Goal: Find specific page/section: Find specific page/section

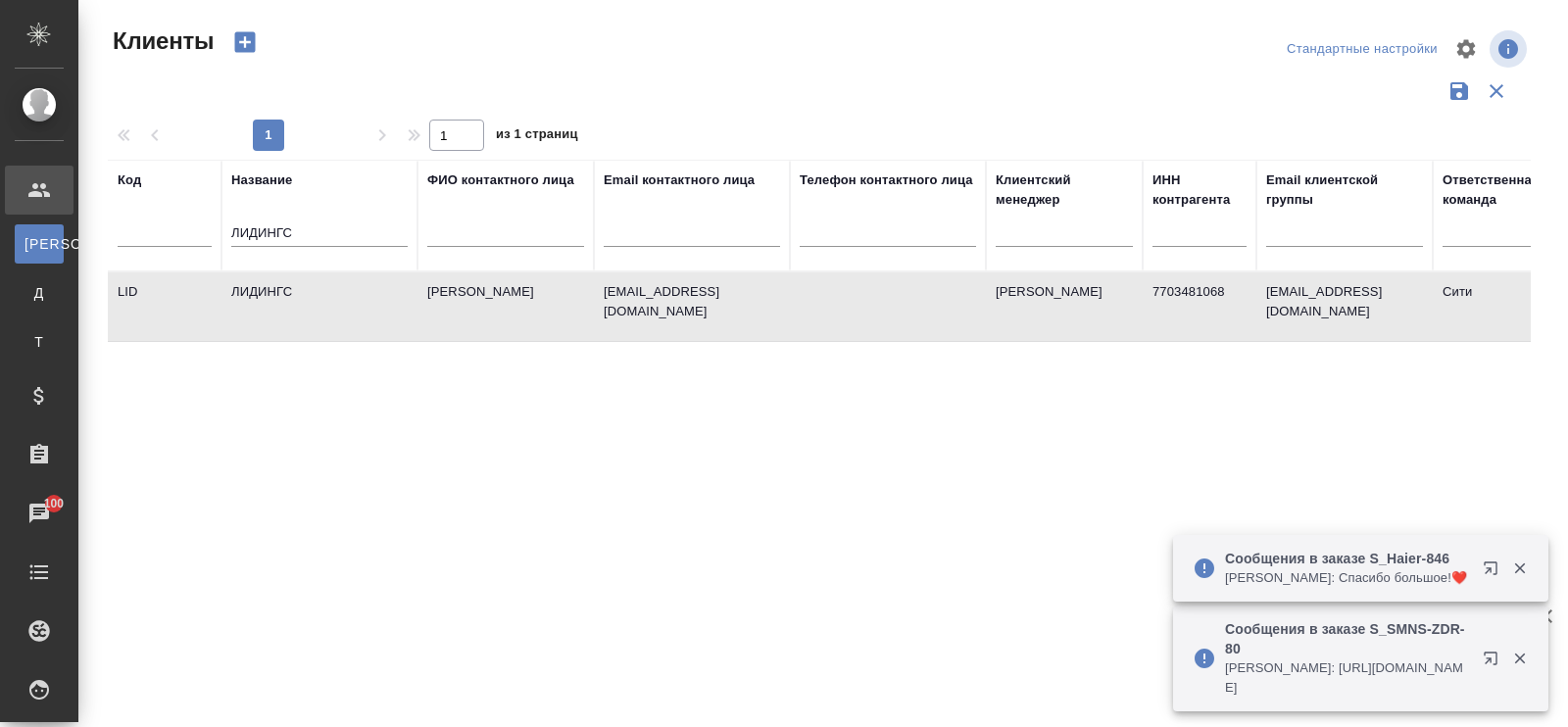
select select "RU"
drag, startPoint x: 321, startPoint y: 233, endPoint x: 0, endPoint y: 164, distance: 328.3
click at [0, 164] on div ".cls-1 fill:#fff; AWATERA Павлова Антонина a.pavlova Клиенты К Клиенты Д Догово…" at bounding box center [784, 363] width 1568 height 727
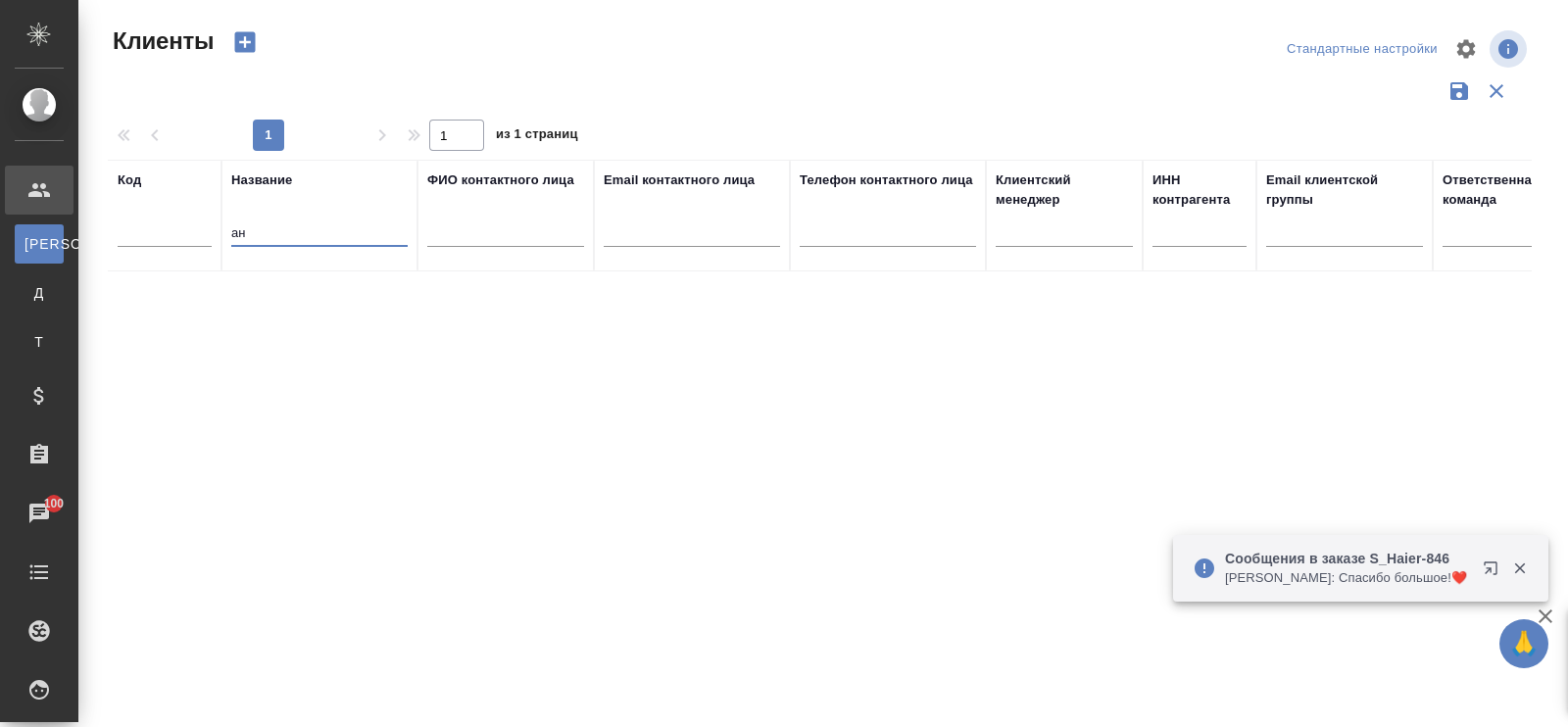
type input "а"
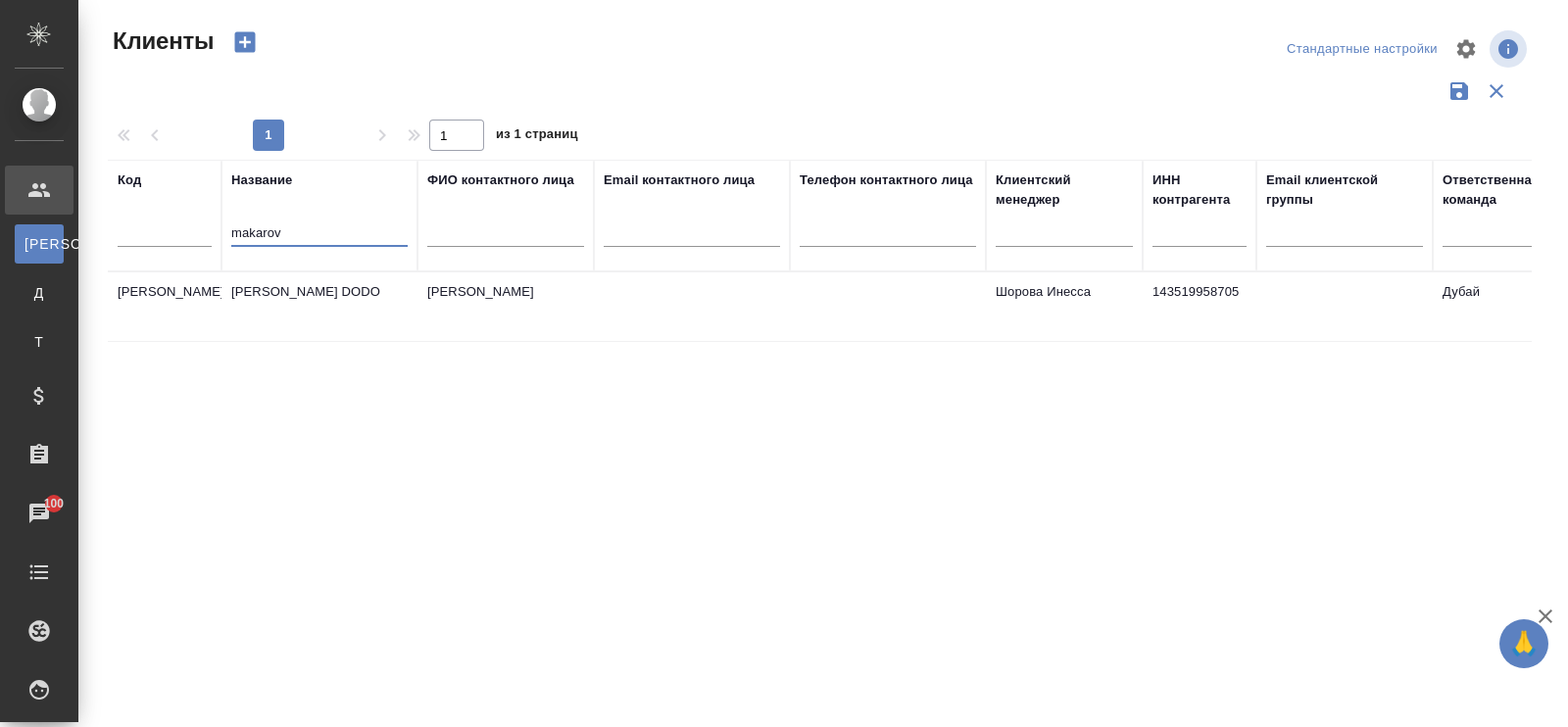
click at [286, 295] on td "[PERSON_NAME] DODO" at bounding box center [320, 307] width 196 height 69
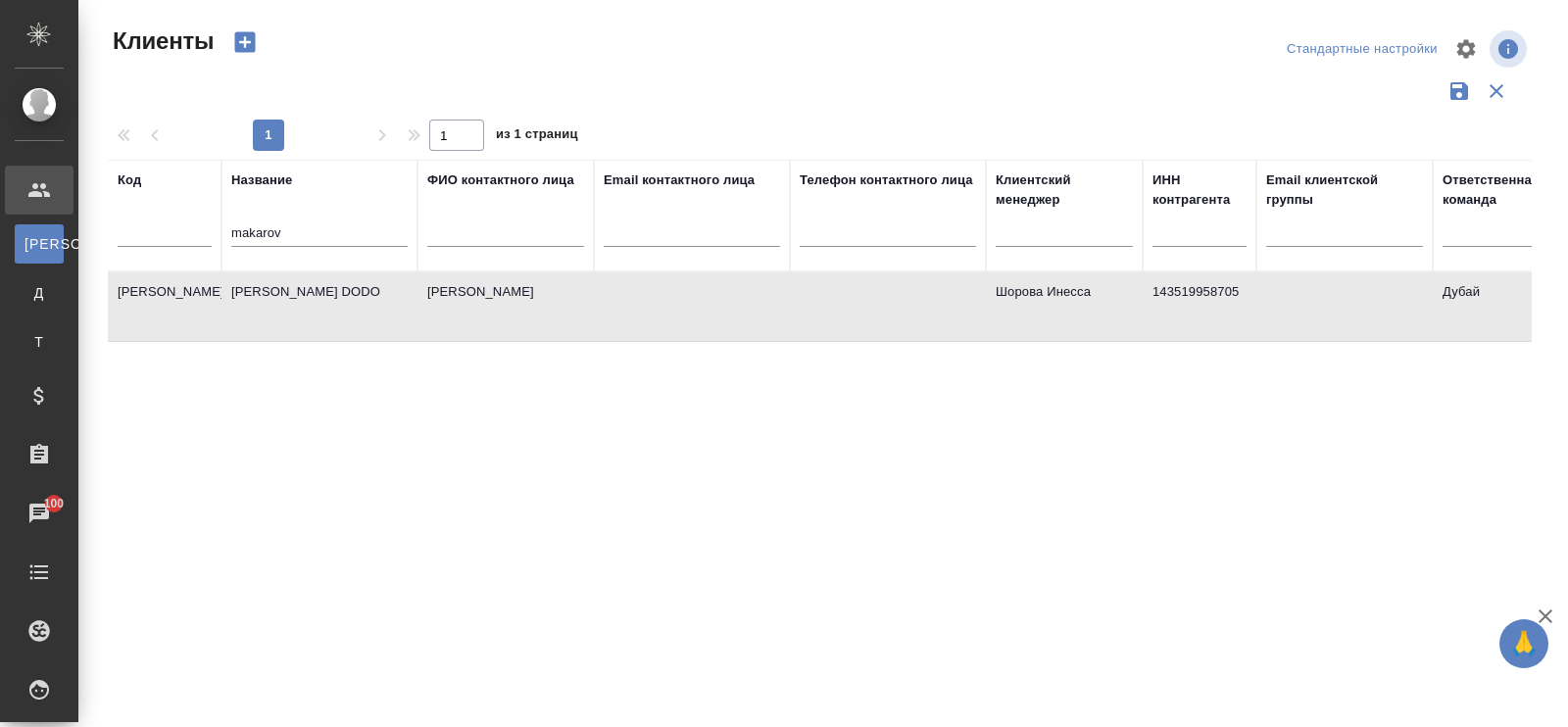
click at [286, 295] on td "Anton Makarov DODO" at bounding box center [320, 307] width 196 height 69
drag, startPoint x: 300, startPoint y: 234, endPoint x: 80, endPoint y: 218, distance: 220.6
click at [80, 218] on div "Клиенты Стандартные настройки 1 1 из 1 страниц Код Название makarov ФИО контакт…" at bounding box center [822, 438] width 1489 height 876
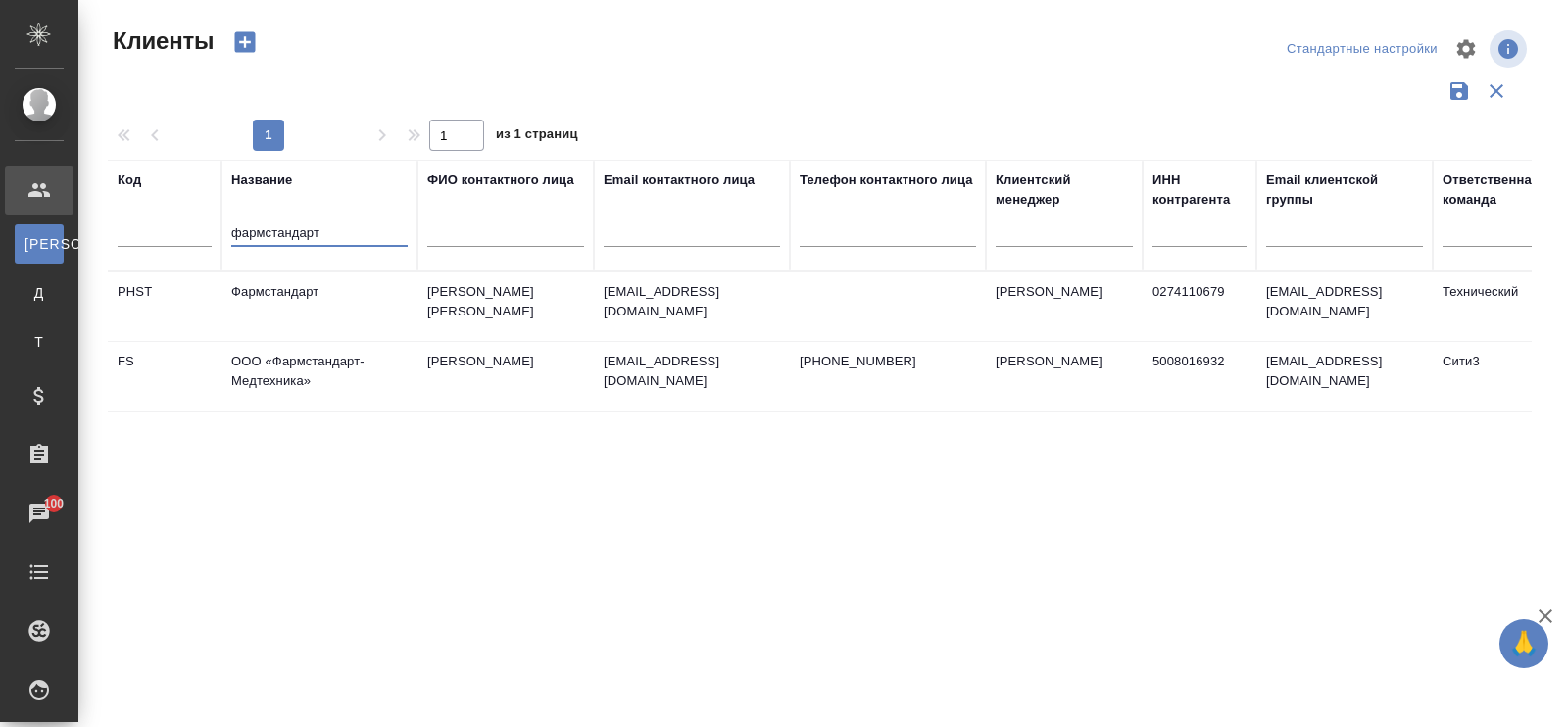
type input "фармстандарт"
click at [322, 292] on td "Фармстандарт" at bounding box center [320, 307] width 196 height 69
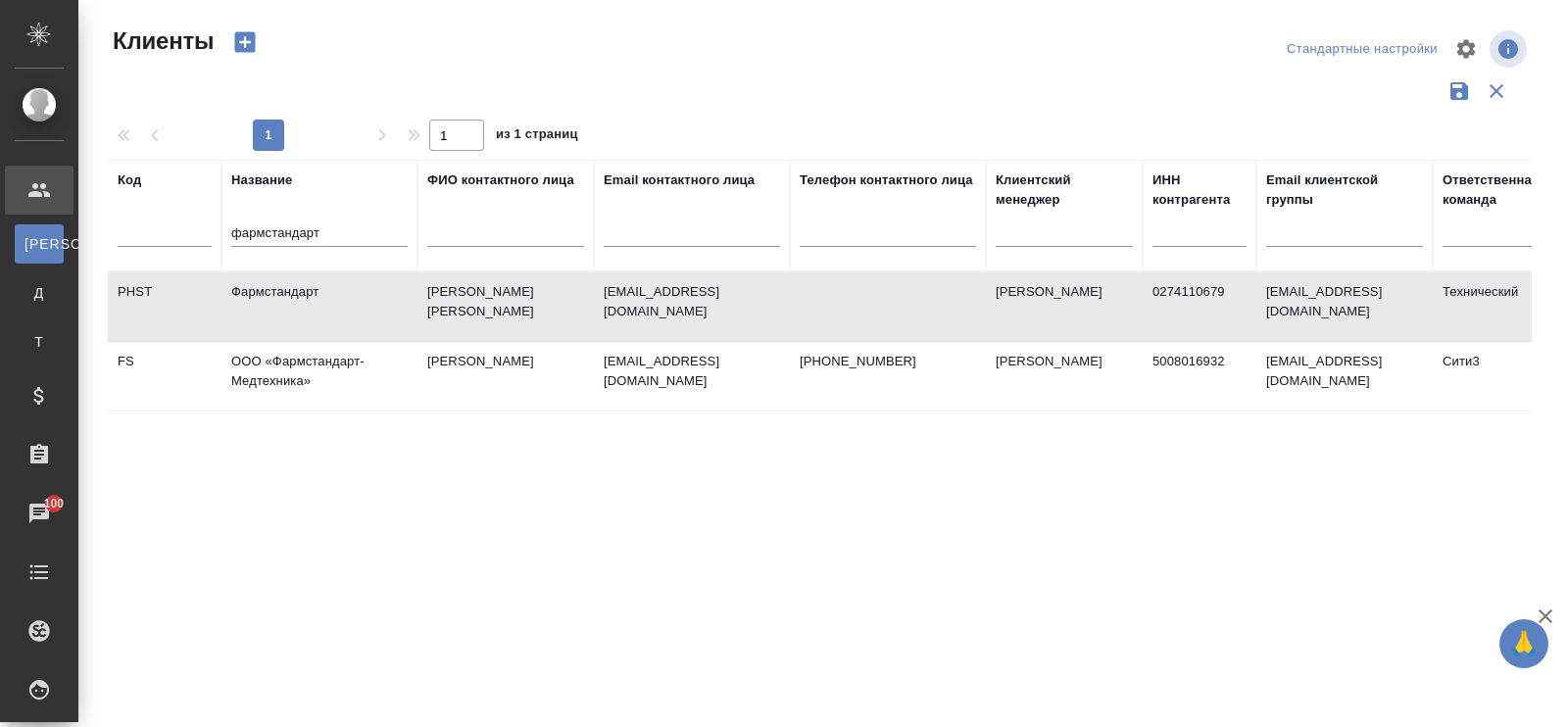
click at [314, 291] on td "Фармстандарт" at bounding box center [320, 307] width 196 height 69
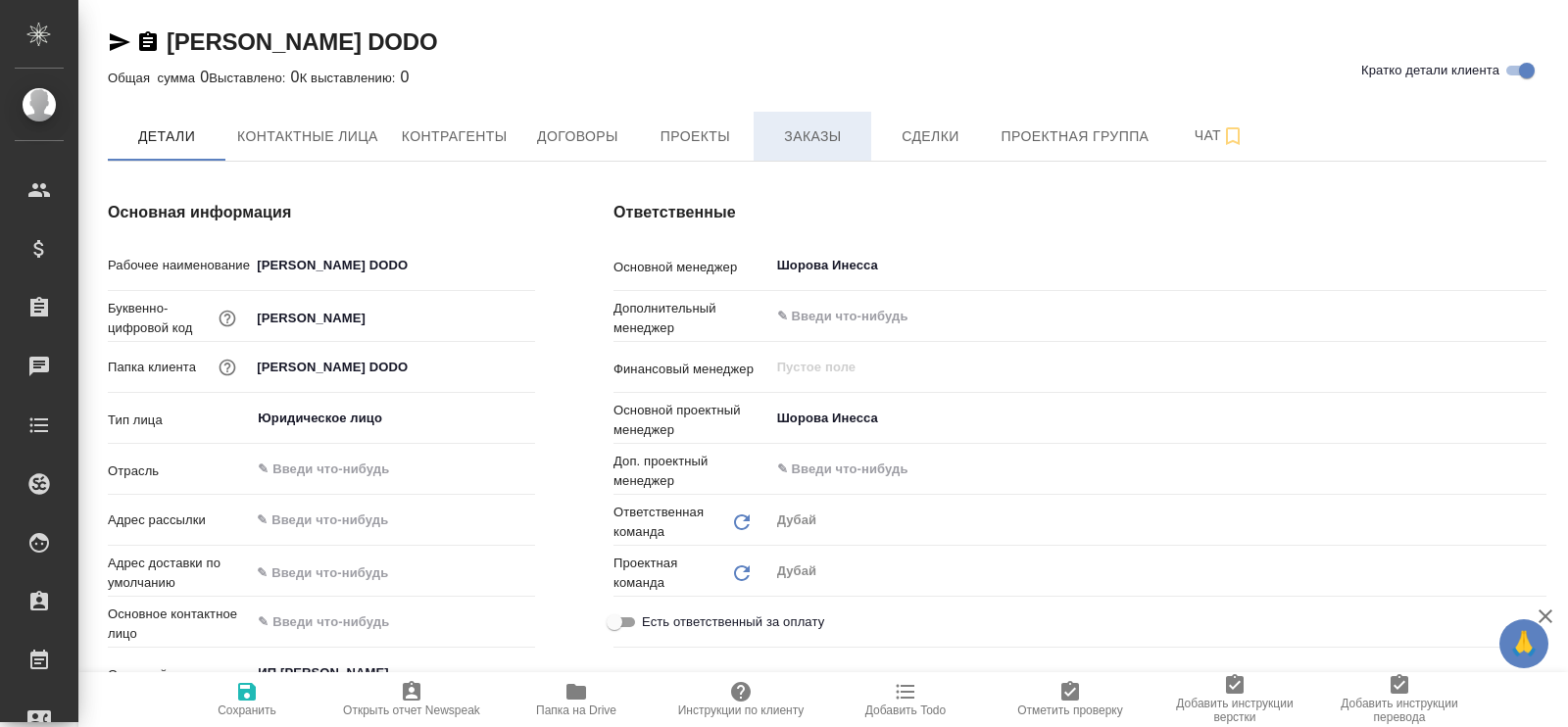
click at [799, 138] on span "Заказы" at bounding box center [812, 136] width 94 height 25
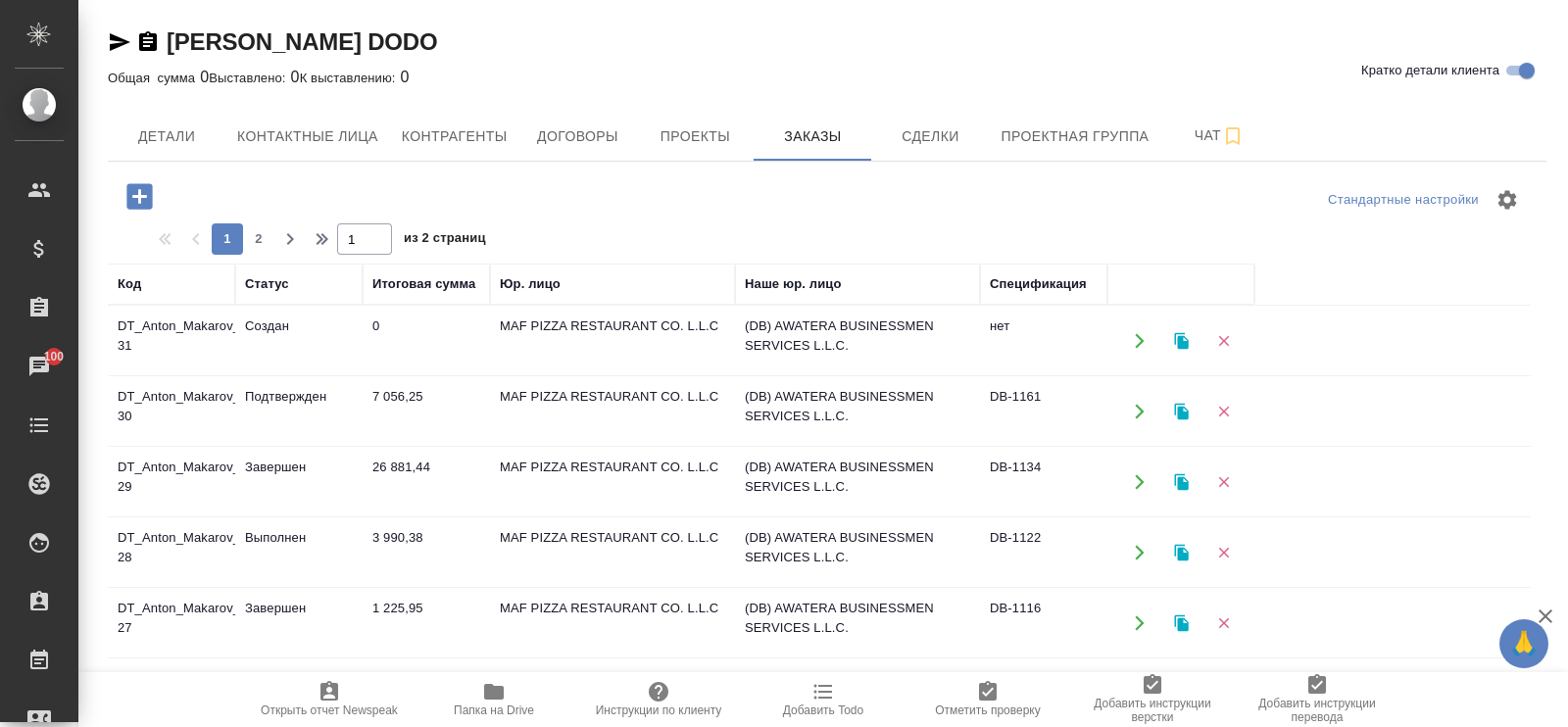
click at [170, 398] on td "DT_Anton_Makarov_DODO-30" at bounding box center [171, 412] width 127 height 69
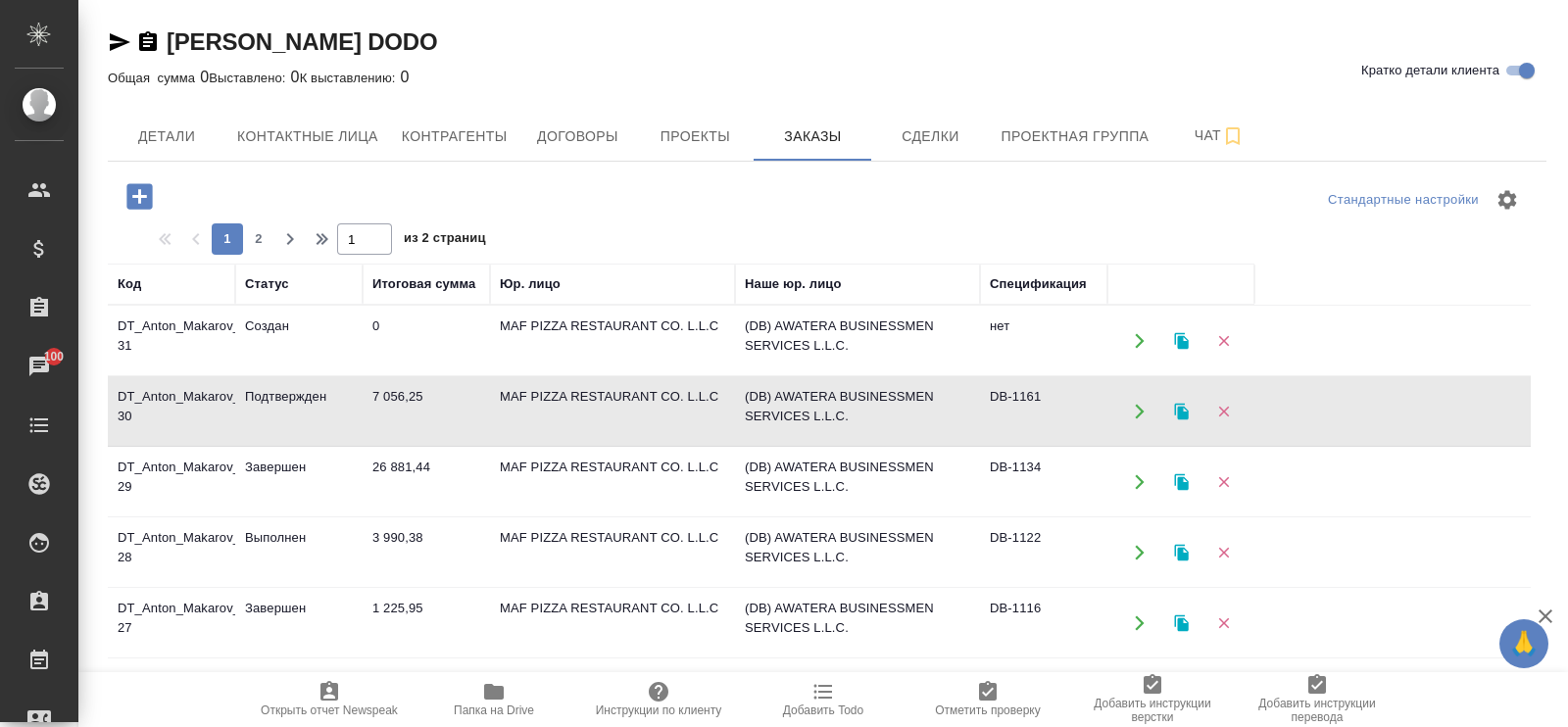
click at [170, 398] on td "DT_Anton_Makarov_DODO-30" at bounding box center [171, 412] width 127 height 69
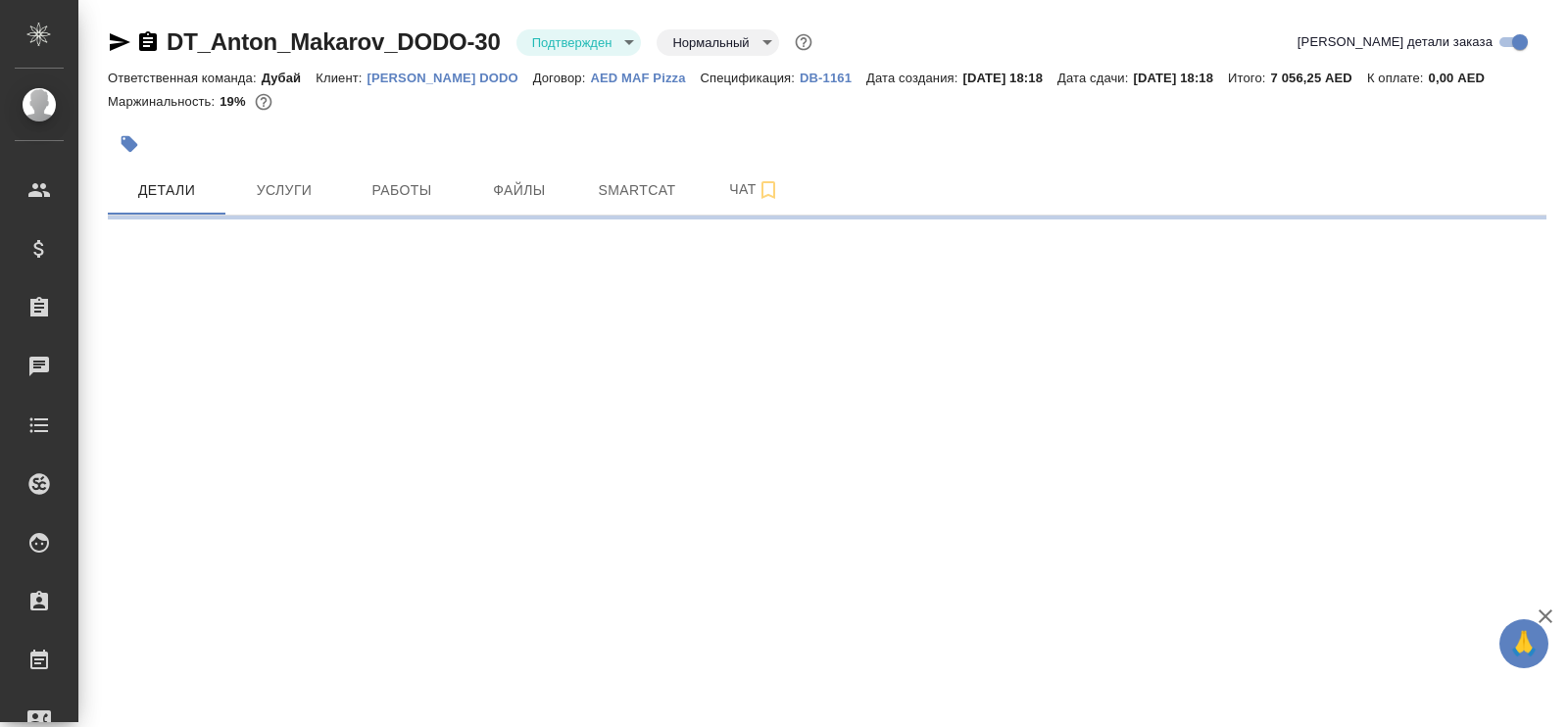
select select "RU"
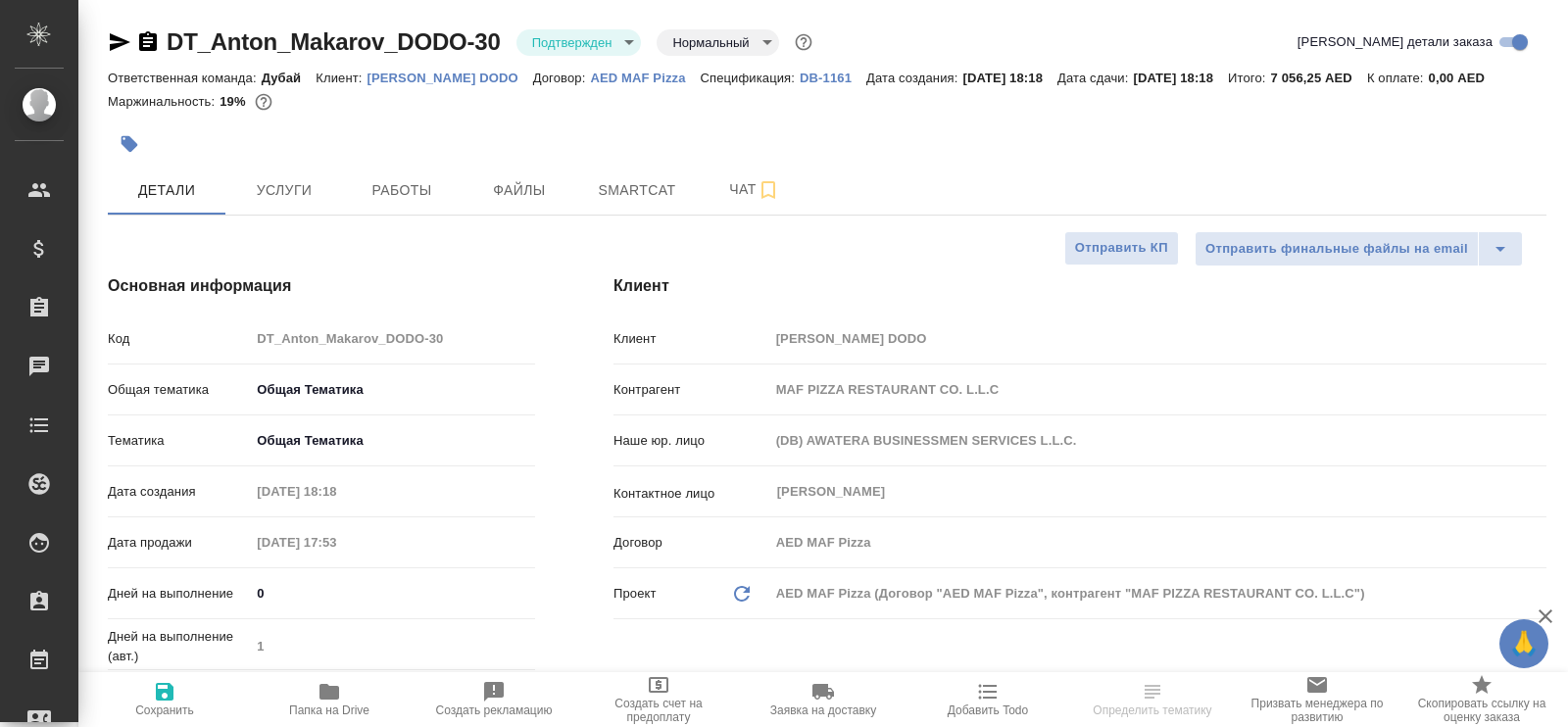
type textarea "x"
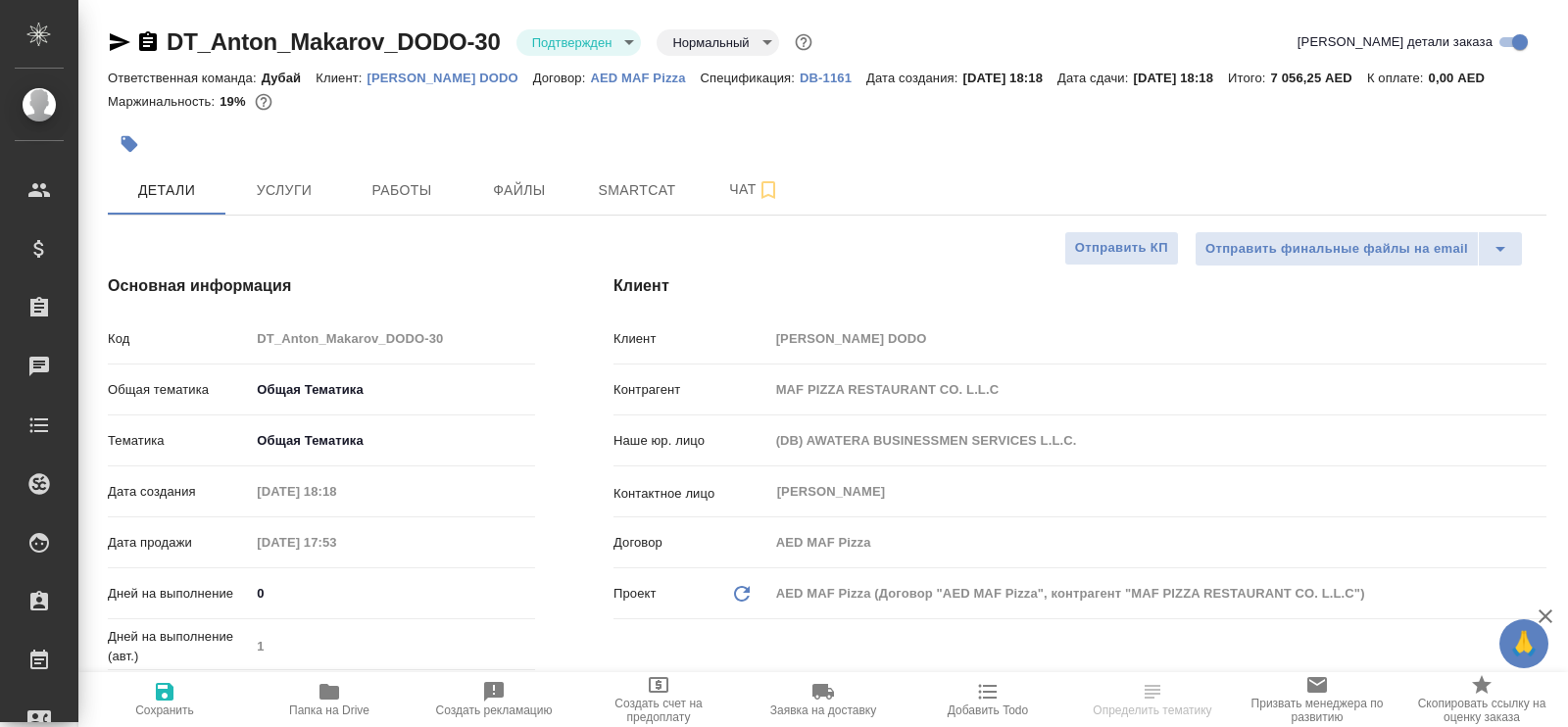
type textarea "x"
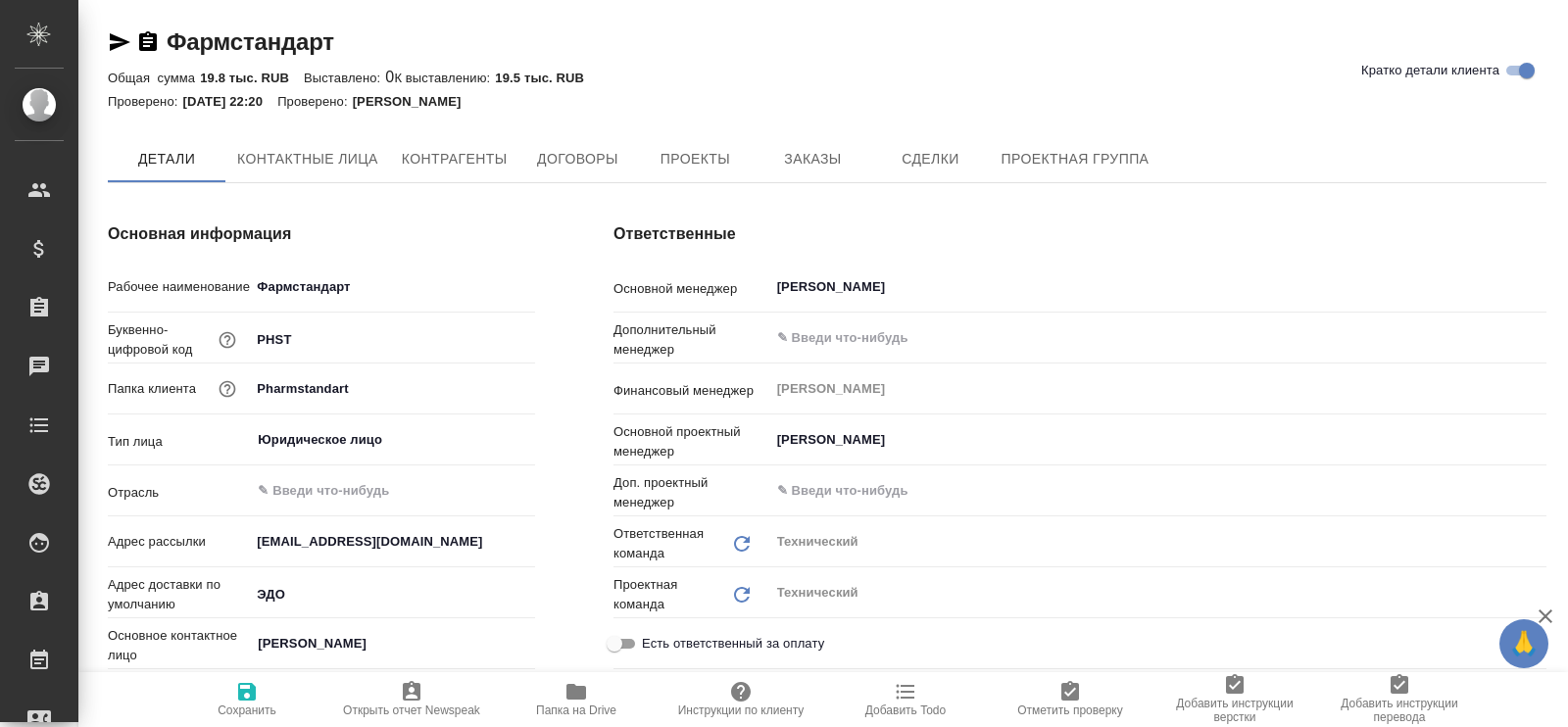
type textarea "x"
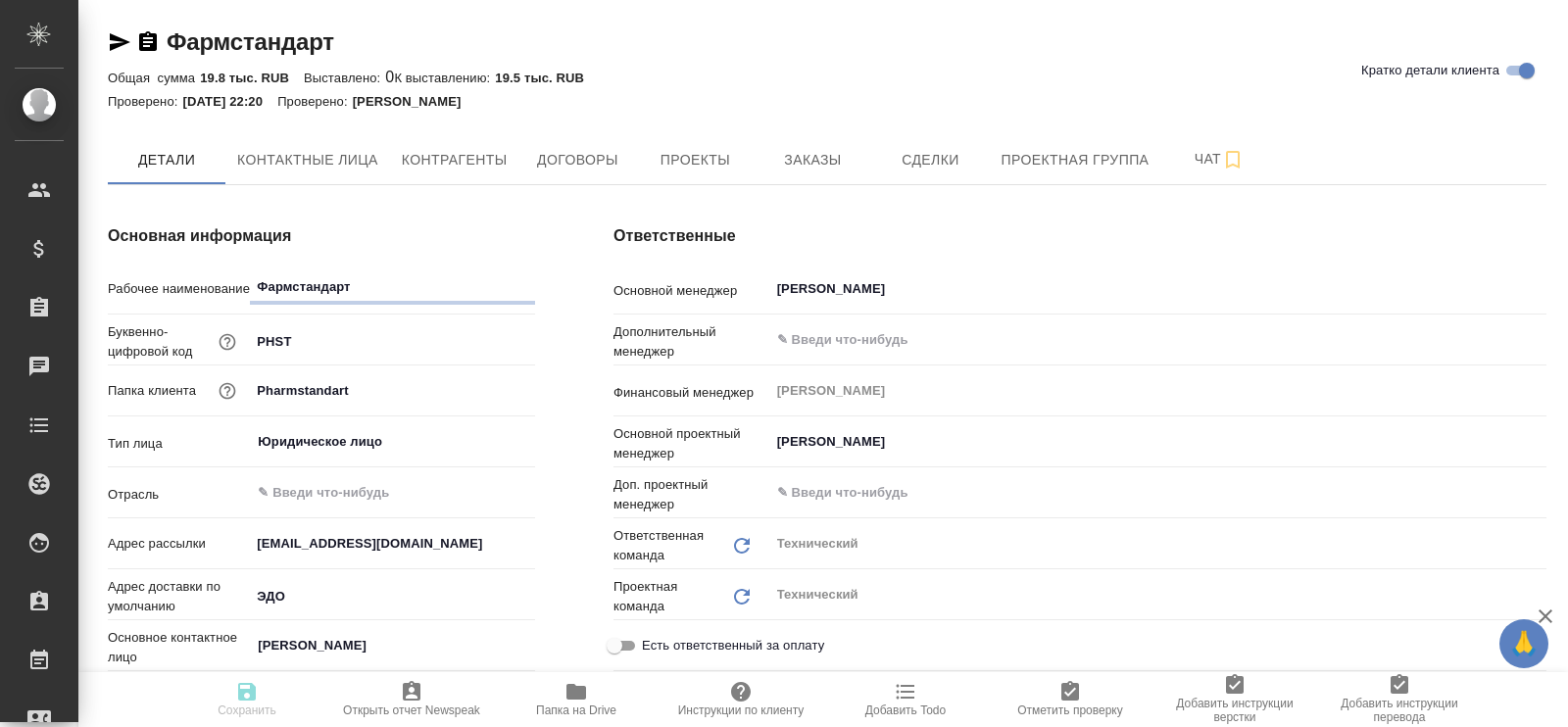
type textarea "x"
